Goal: Task Accomplishment & Management: Use online tool/utility

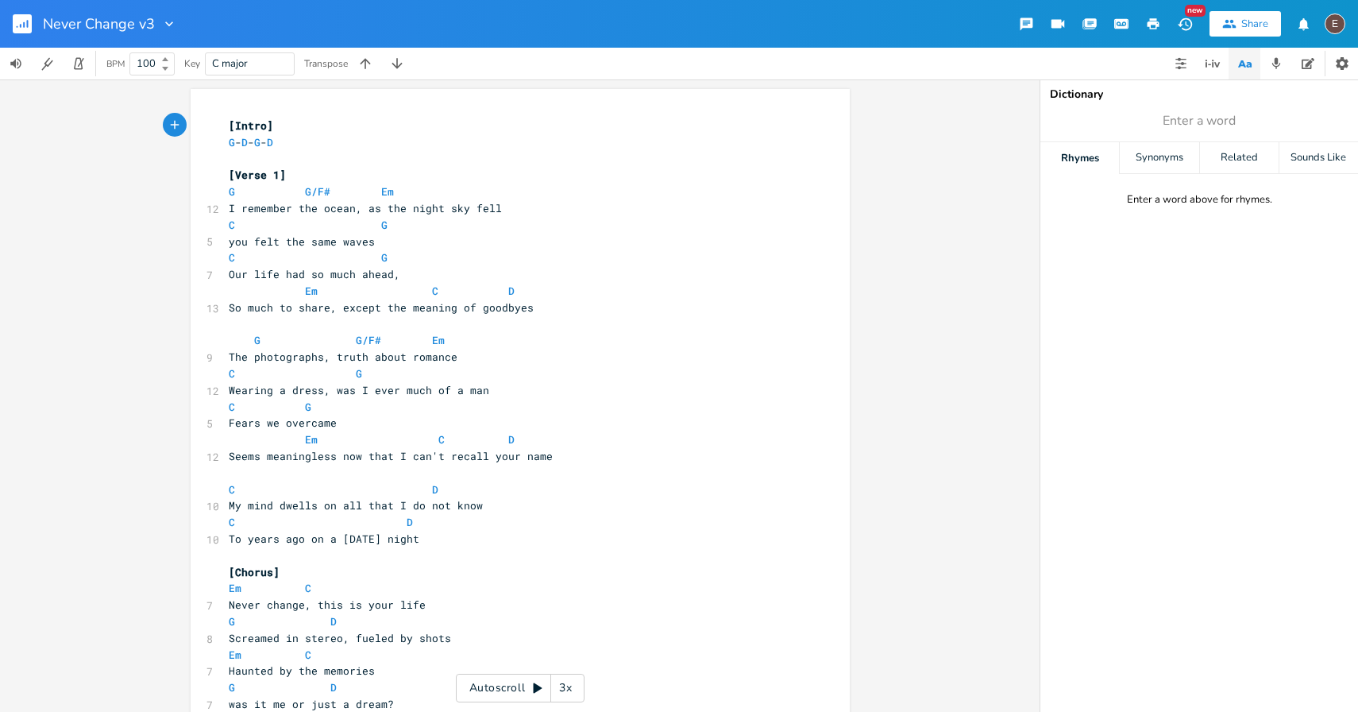
click at [1151, 21] on icon "button" at bounding box center [1154, 23] width 12 height 11
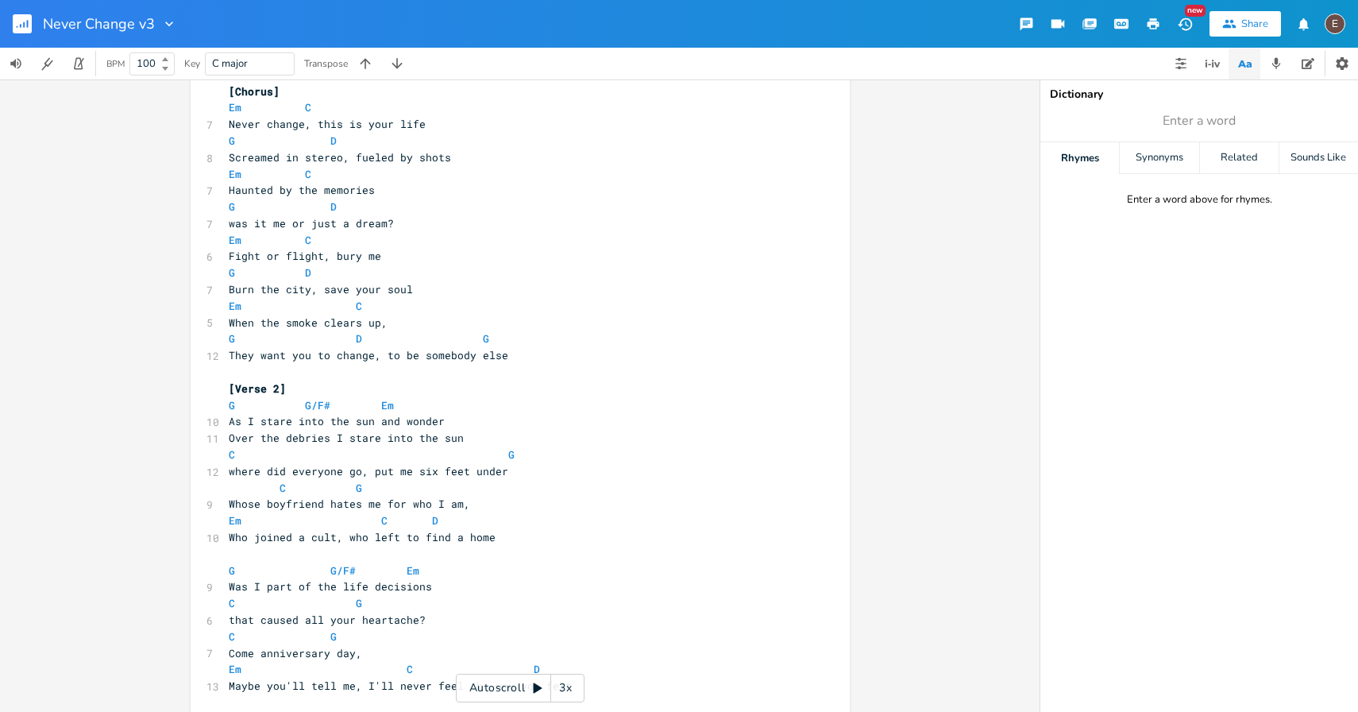
scroll to position [480, 0]
click at [518, 371] on pre "​" at bounding box center [512, 373] width 573 height 17
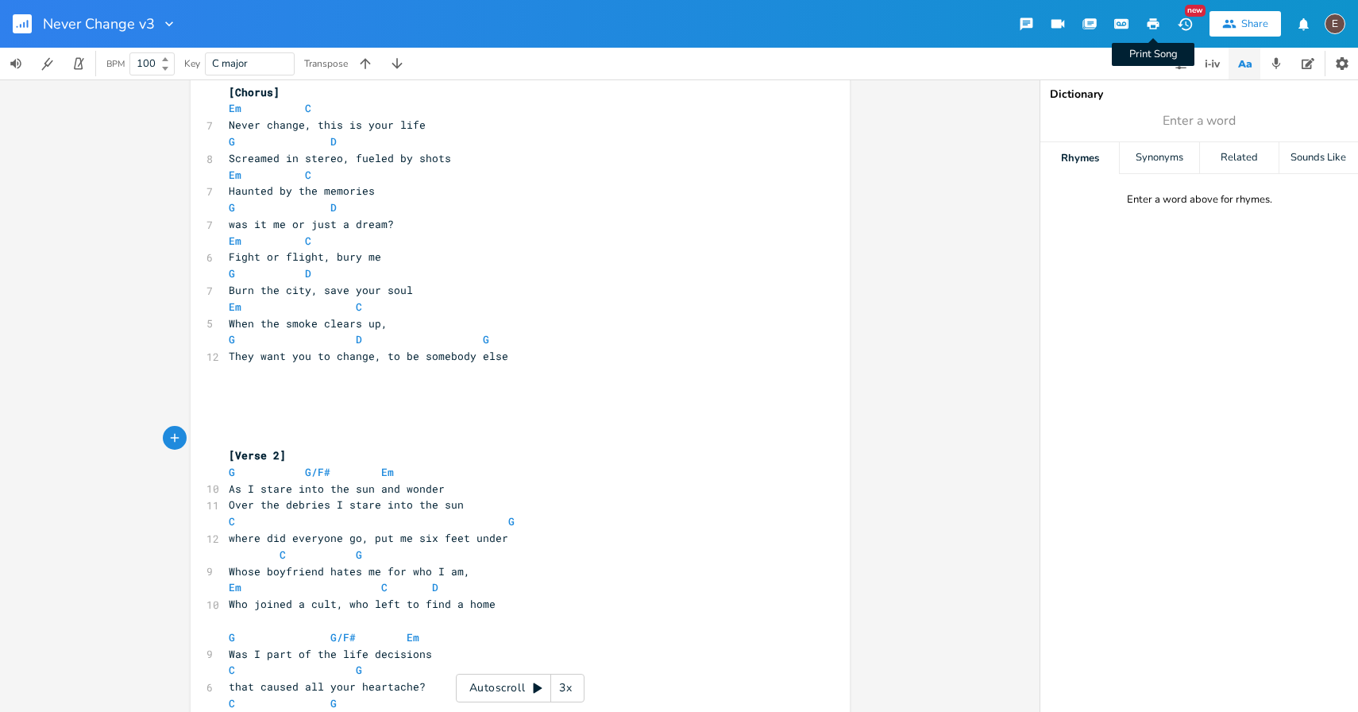
click at [1147, 25] on icon "button" at bounding box center [1153, 24] width 14 height 14
click at [616, 419] on pre "​" at bounding box center [512, 422] width 573 height 17
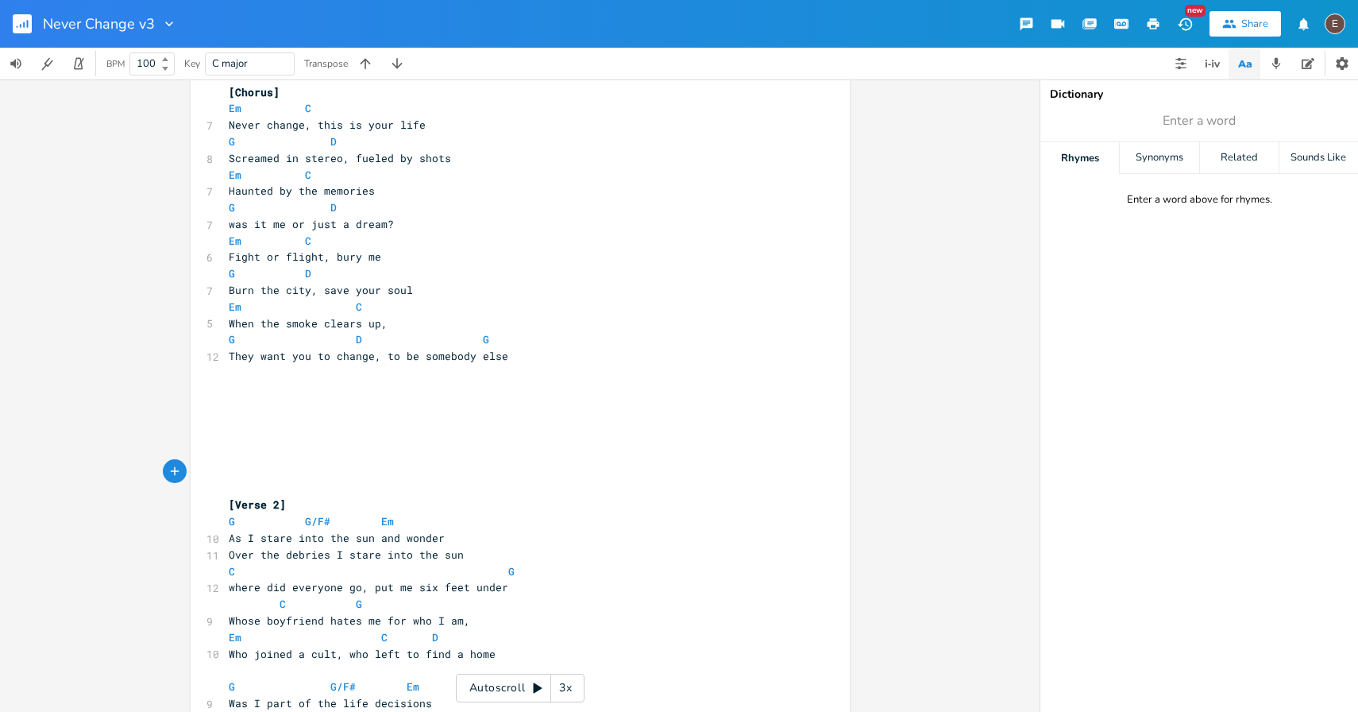
click at [1152, 28] on icon "button" at bounding box center [1154, 23] width 12 height 11
click at [24, 21] on rect "button" at bounding box center [22, 23] width 19 height 19
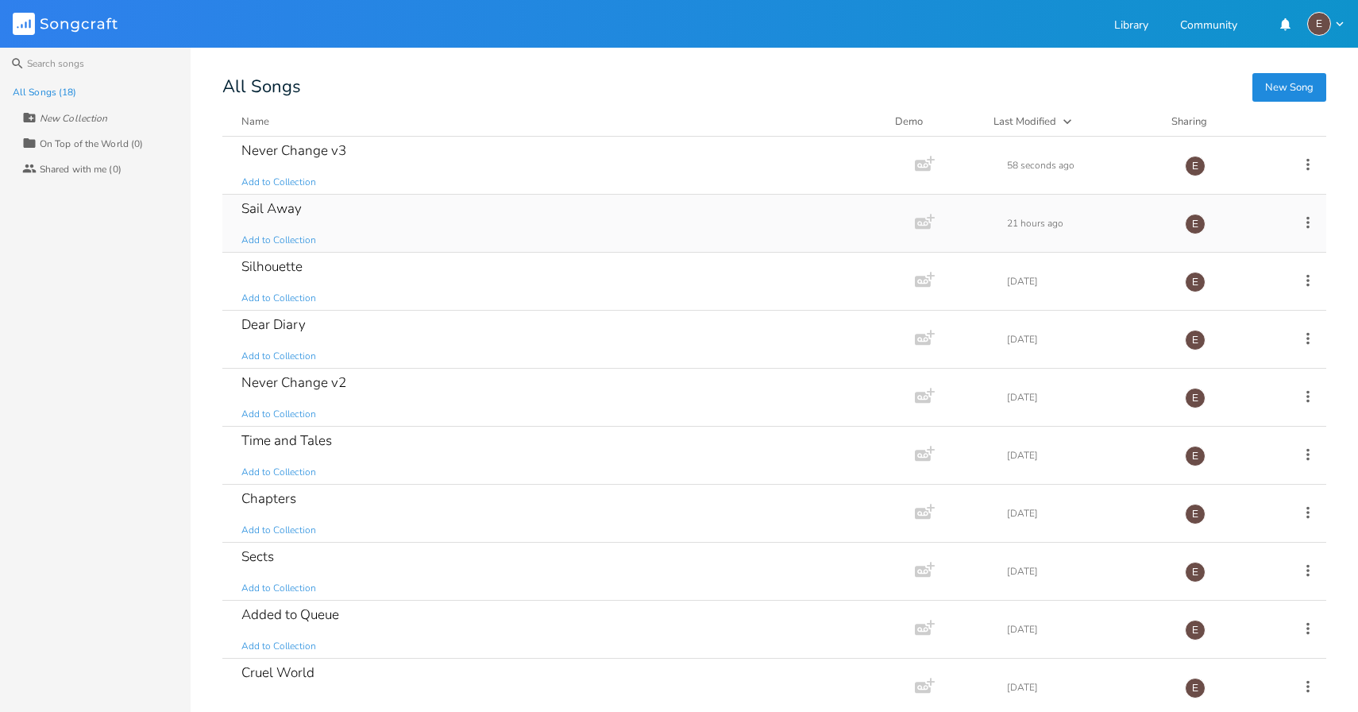
click at [577, 228] on div "Sail Away Add to Collection" at bounding box center [565, 223] width 648 height 57
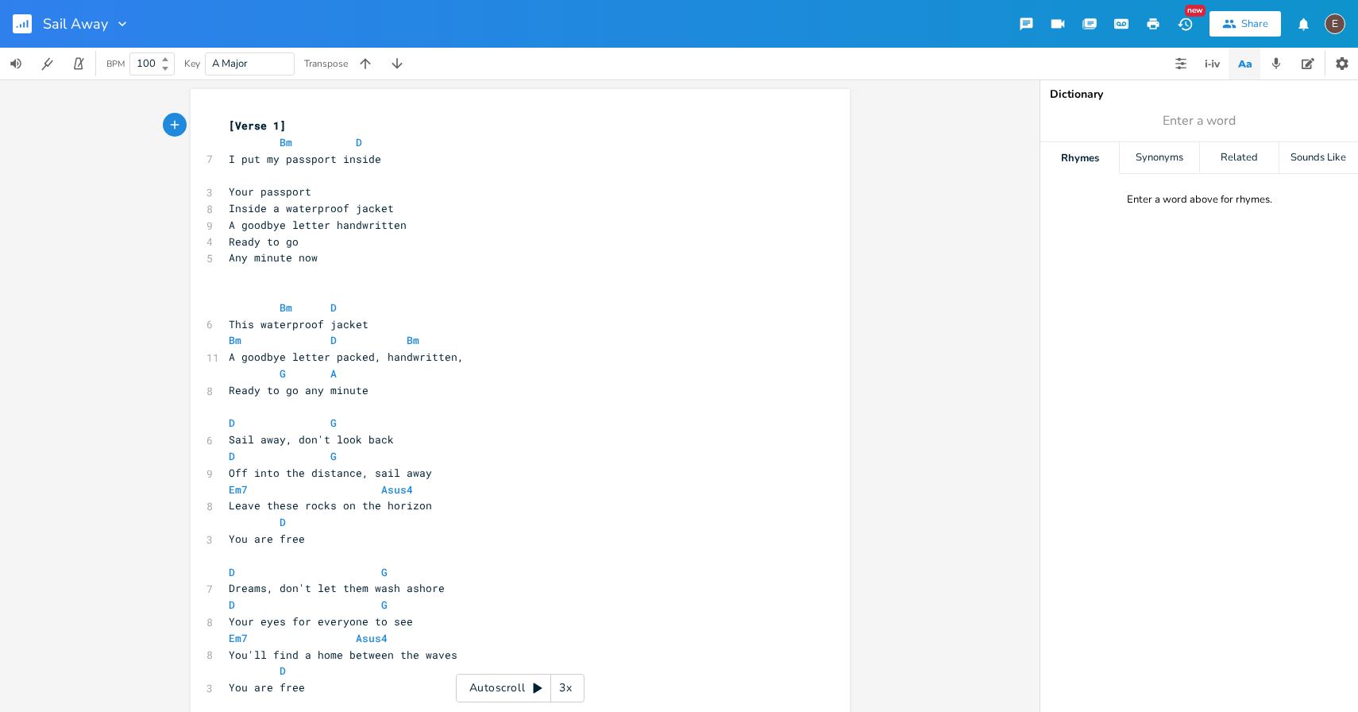
click at [1156, 34] on button "button" at bounding box center [1153, 24] width 32 height 29
click at [32, 25] on button "button" at bounding box center [29, 24] width 32 height 38
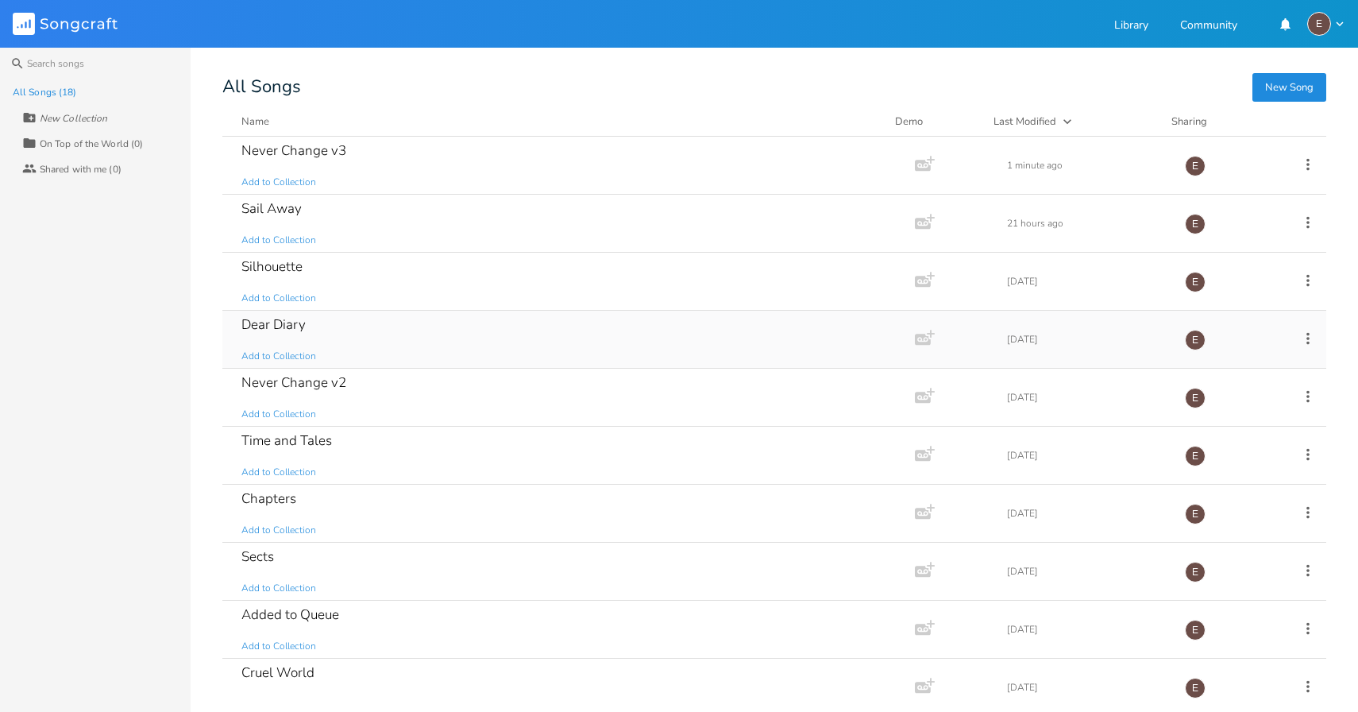
click at [452, 327] on div "Dear Diary Add to Collection" at bounding box center [565, 339] width 648 height 57
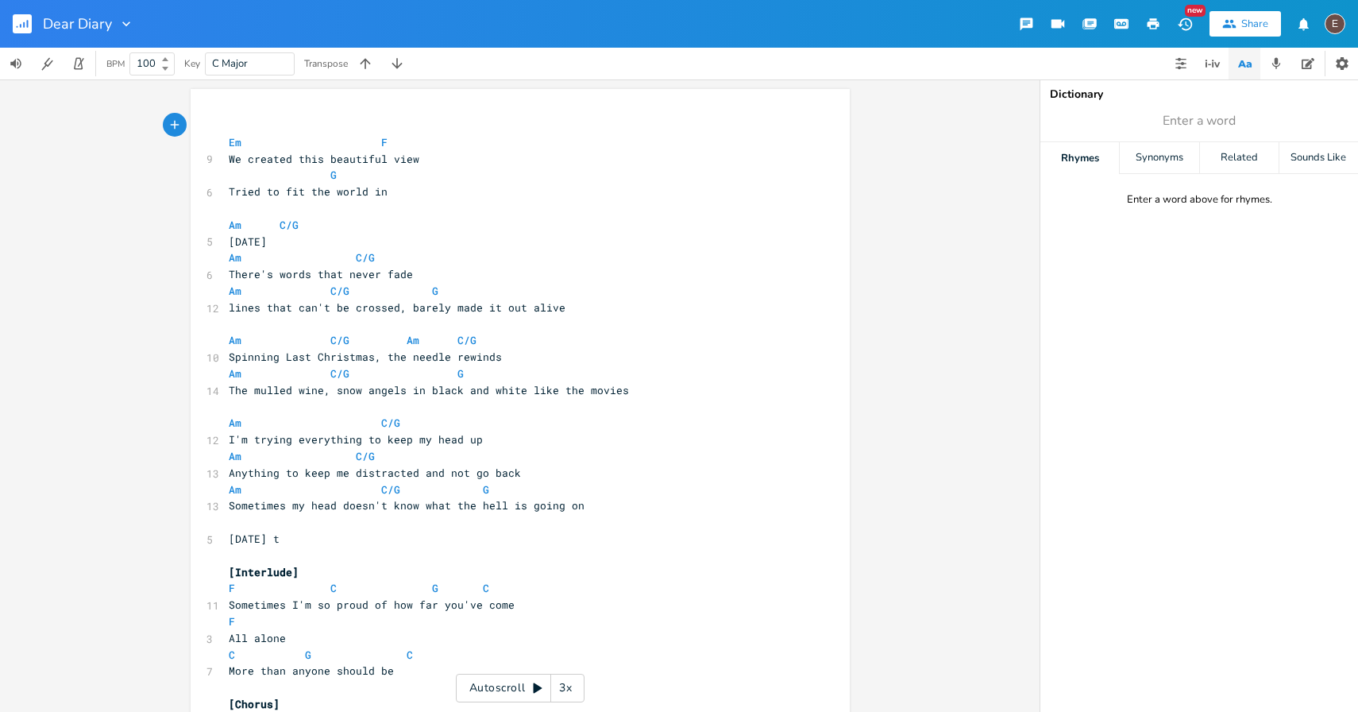
click at [1152, 23] on icon "button" at bounding box center [1154, 23] width 12 height 11
click at [22, 21] on rect "button" at bounding box center [22, 23] width 19 height 19
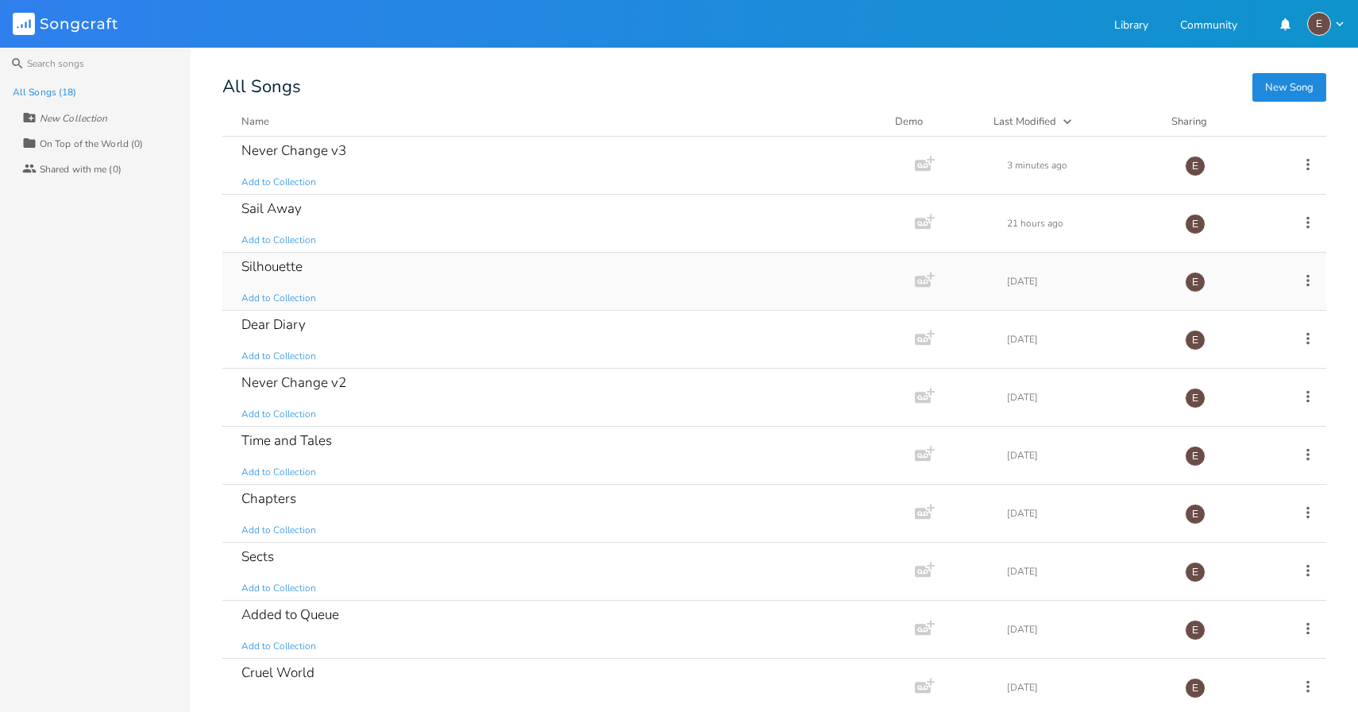
click at [392, 273] on div "Silhouette Add to Collection" at bounding box center [565, 281] width 648 height 57
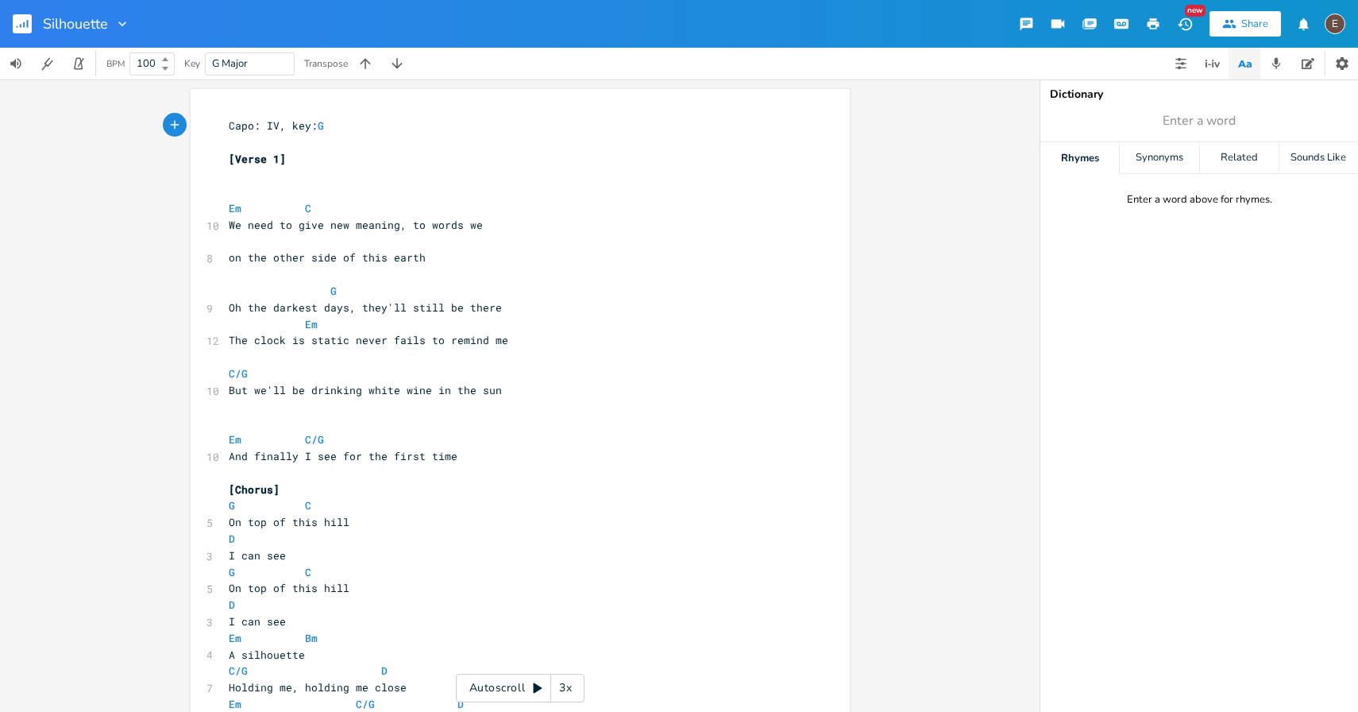
click at [1155, 29] on icon "button" at bounding box center [1154, 23] width 12 height 11
